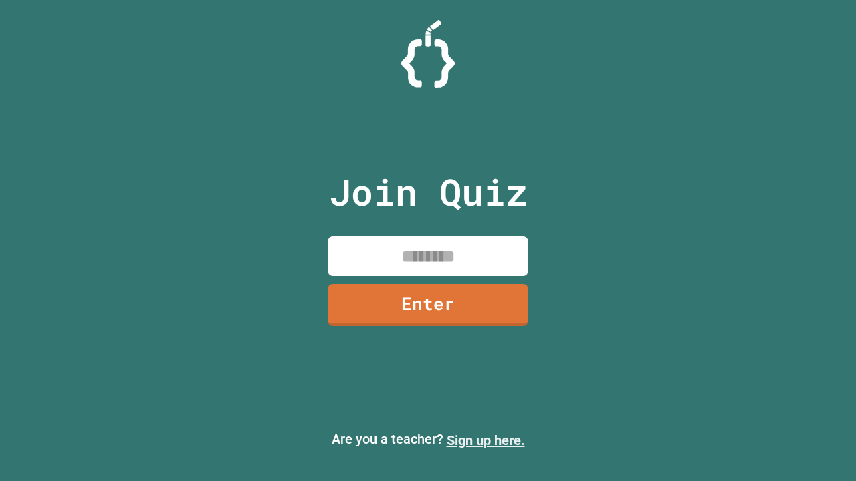
click at [485, 440] on link "Sign up here." at bounding box center [486, 440] width 78 height 16
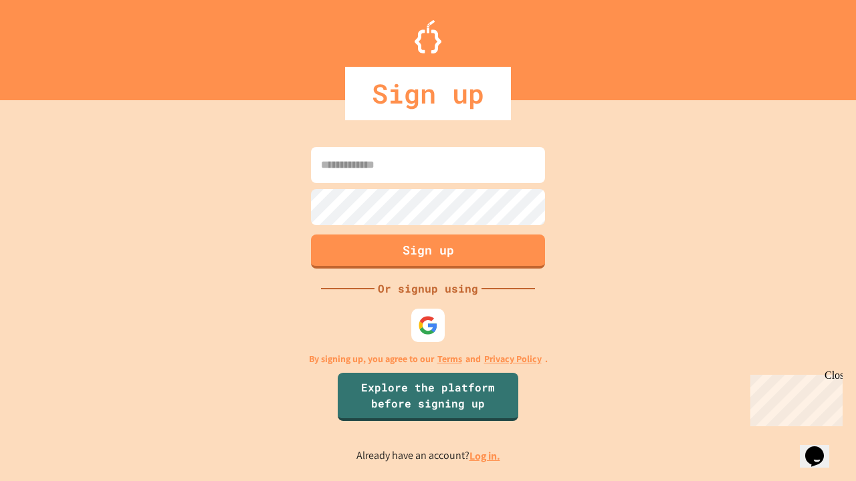
click at [485, 456] on link "Log in." at bounding box center [484, 456] width 31 height 14
